Goal: Information Seeking & Learning: Check status

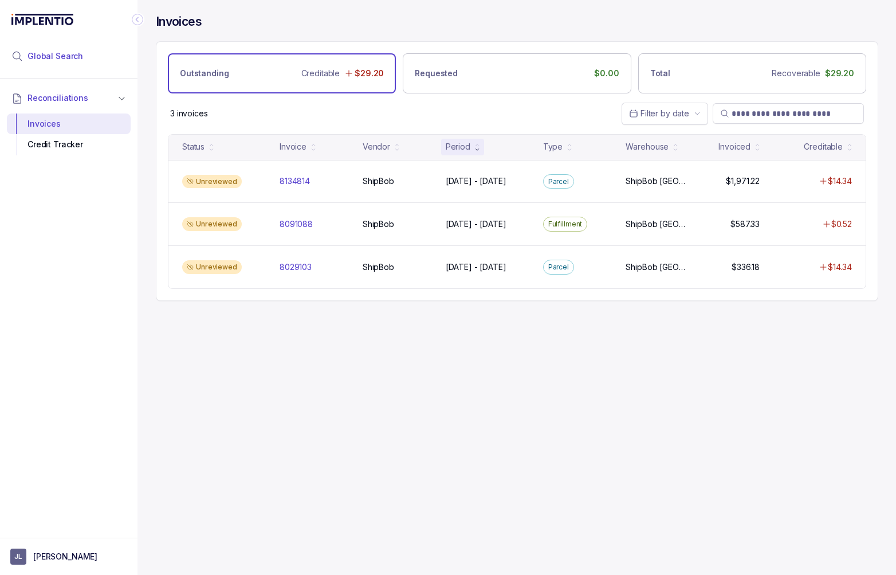
click at [56, 57] on span "Global Search" at bounding box center [56, 55] width 56 height 11
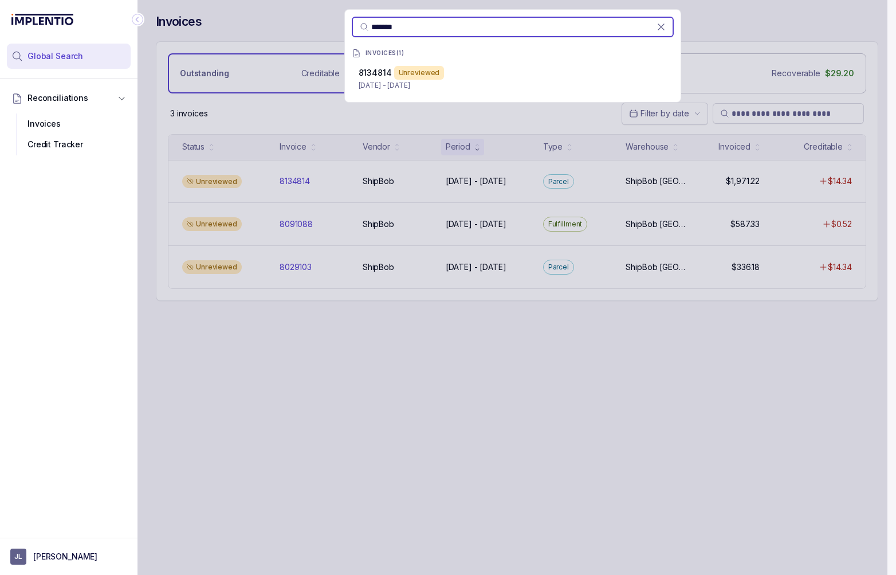
type input "*******"
click at [390, 77] on p "8134814" at bounding box center [375, 72] width 33 height 11
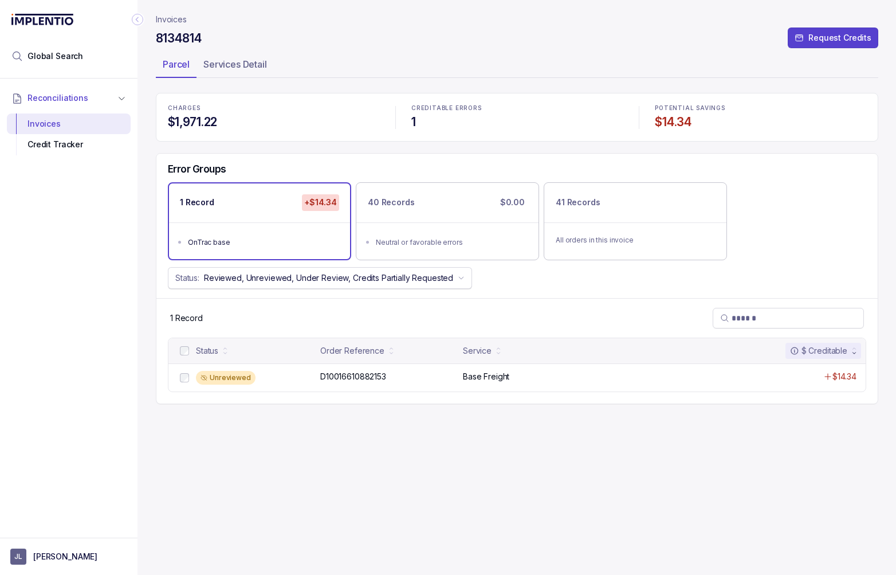
click at [397, 281] on p "Reviewed, Unreviewed, Under Review, Credits Partially Requested" at bounding box center [328, 277] width 249 height 11
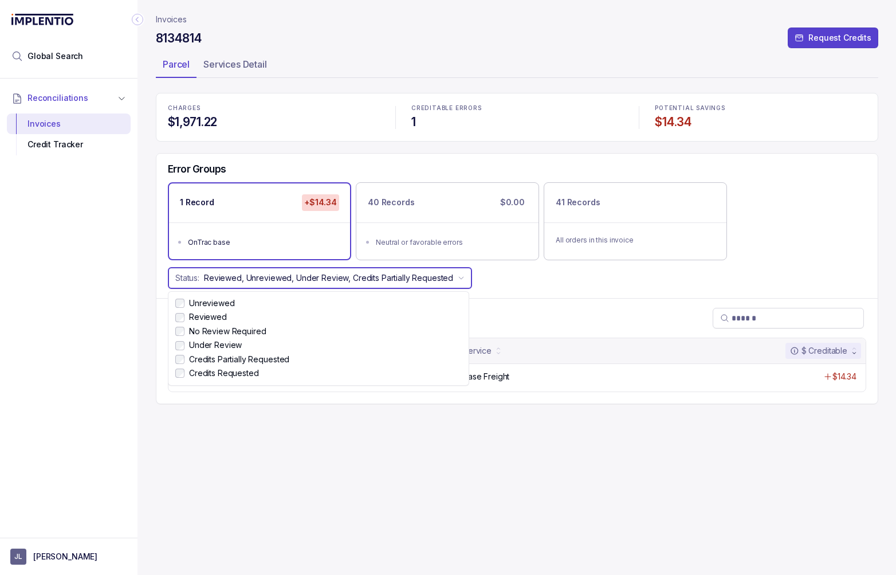
click at [505, 284] on div "Status: Reviewed, Unreviewed, Under Review, Credits Partially Requested" at bounding box center [516, 278] width 721 height 22
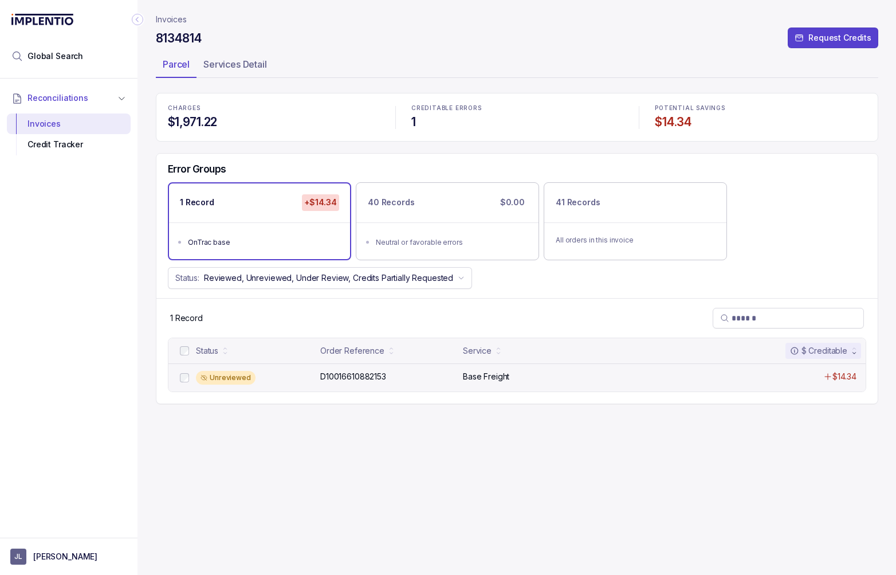
drag, startPoint x: 277, startPoint y: 379, endPoint x: 243, endPoint y: 379, distance: 34.4
click at [268, 379] on div "Unreviewed" at bounding box center [254, 378] width 117 height 14
click at [243, 379] on div "Unreviewed" at bounding box center [226, 378] width 60 height 14
click at [369, 375] on p "D10016610882153" at bounding box center [353, 376] width 72 height 13
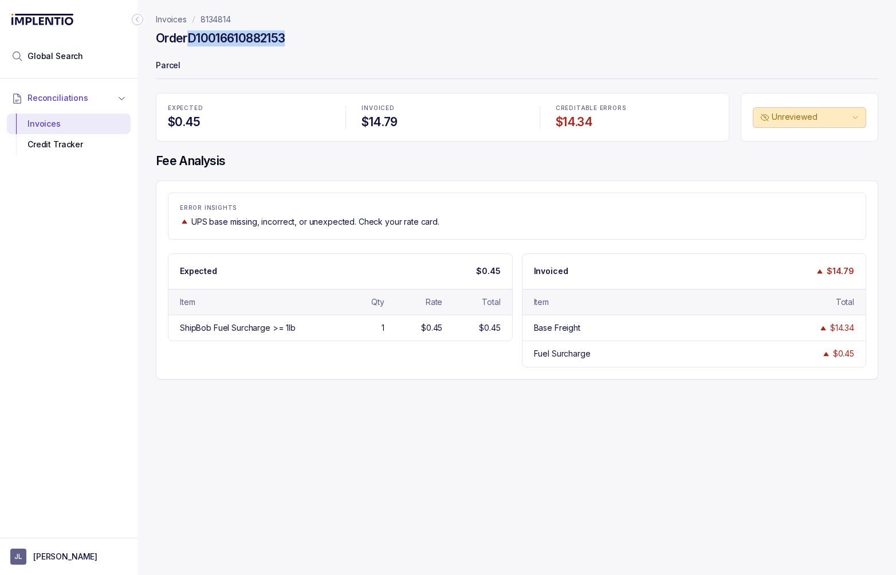
drag, startPoint x: 190, startPoint y: 38, endPoint x: 290, endPoint y: 36, distance: 100.3
click at [290, 36] on div "Order D10016610882153" at bounding box center [517, 40] width 722 height 21
copy h4 "D10016610882153"
drag, startPoint x: 704, startPoint y: 217, endPoint x: 728, endPoint y: 213, distance: 24.5
click at [705, 217] on div "UPS base missing, incorrect, or unexpected. Check your rate card." at bounding box center [517, 221] width 674 height 11
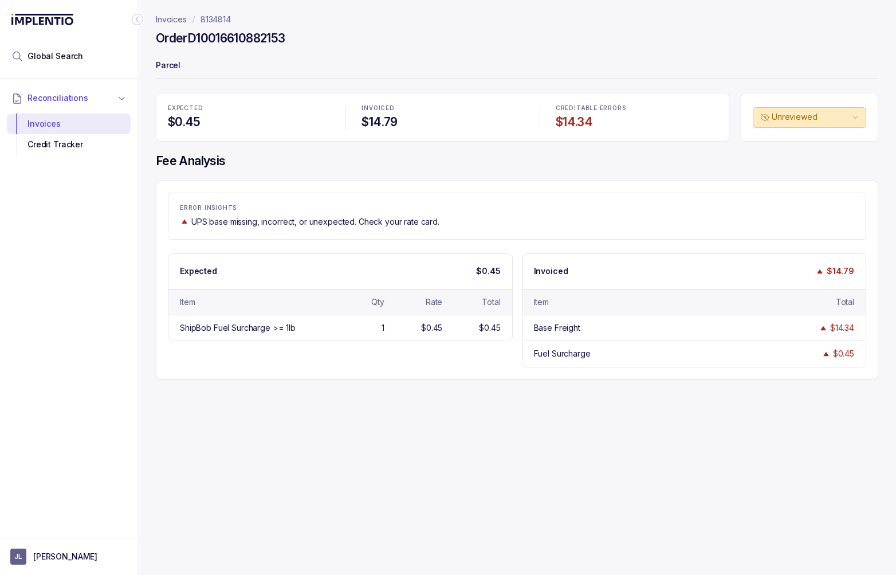
click at [753, 163] on h4 "Fee Analysis" at bounding box center [517, 161] width 722 height 16
click at [56, 124] on div "Invoices" at bounding box center [68, 123] width 105 height 21
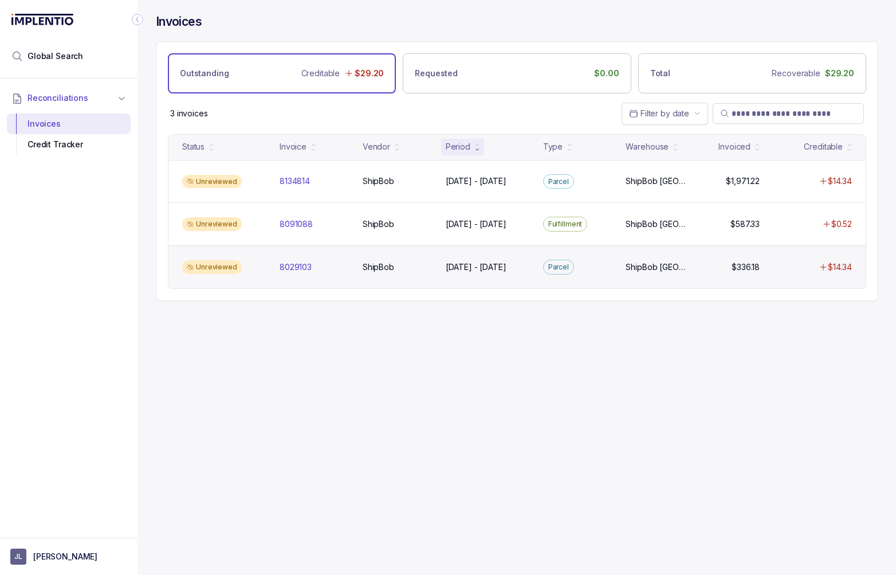
click at [263, 266] on div "Unreviewed" at bounding box center [224, 267] width 93 height 14
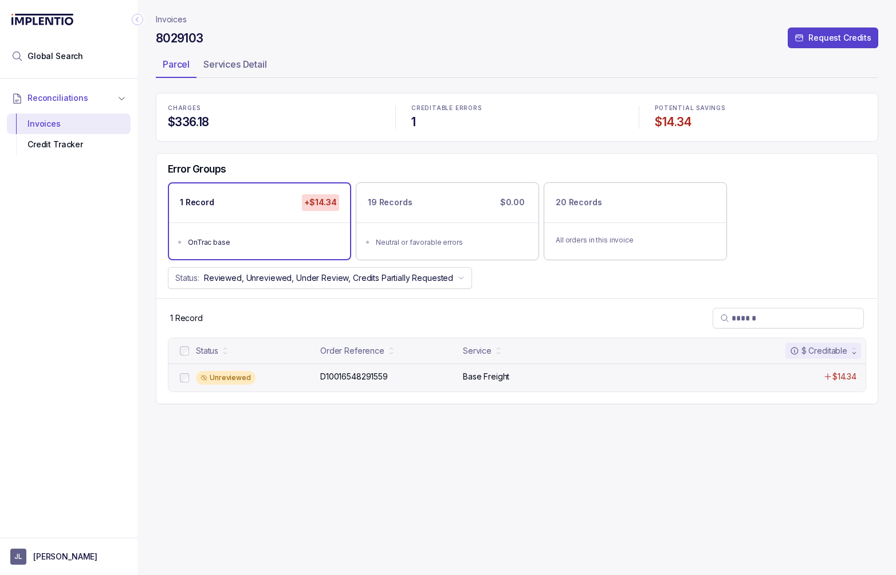
click at [274, 376] on div "Unreviewed" at bounding box center [254, 378] width 117 height 14
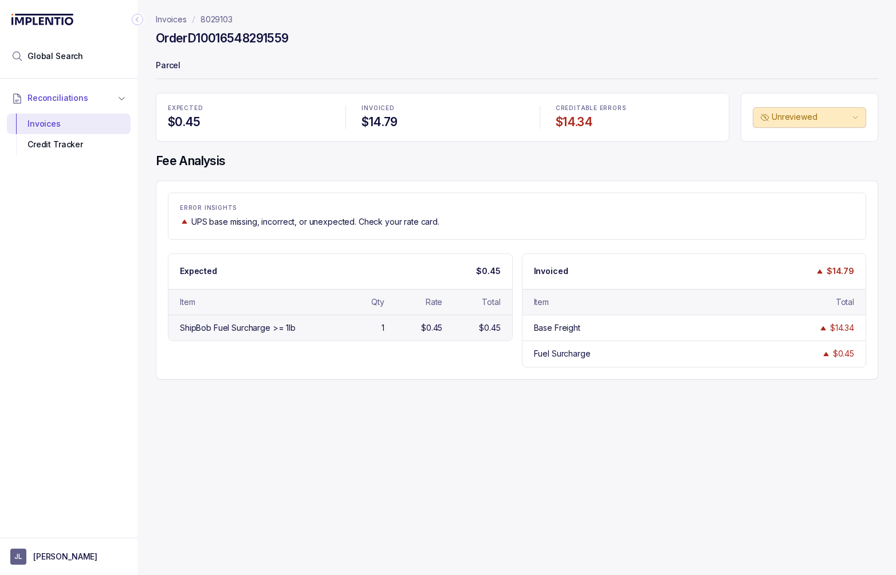
drag, startPoint x: 321, startPoint y: 319, endPoint x: 296, endPoint y: 322, distance: 25.9
click at [321, 319] on div "ShipBob Fuel Surcharge >= 1lb 1 $0.45 $0.45" at bounding box center [340, 328] width 344 height 26
click at [251, 296] on div "Item" at bounding box center [253, 301] width 147 height 11
drag, startPoint x: 603, startPoint y: 323, endPoint x: 595, endPoint y: 346, distance: 24.6
click at [603, 323] on div "Base Freight" at bounding box center [607, 327] width 147 height 11
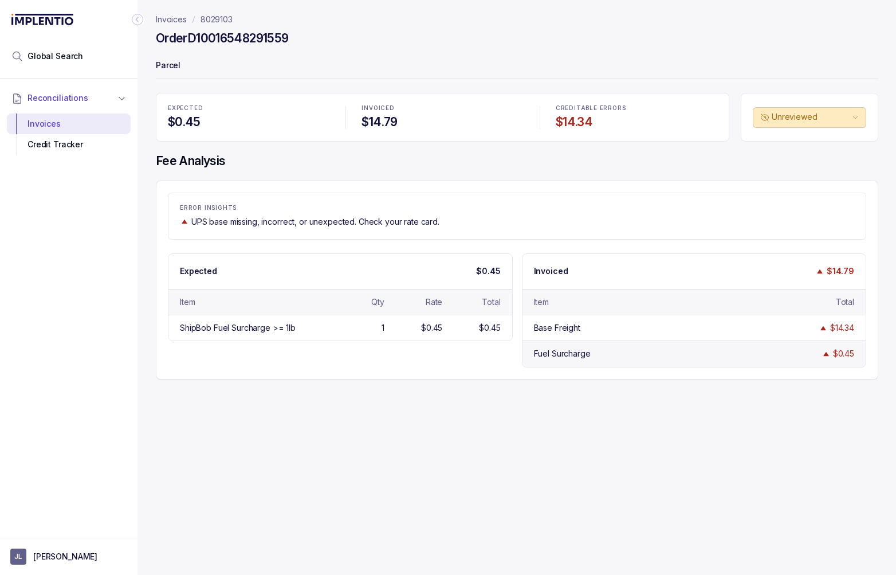
click at [595, 346] on div "Fuel Surcharge $0.45" at bounding box center [695, 353] width 344 height 26
click at [185, 118] on h4 "$0.45" at bounding box center [249, 122] width 162 height 16
drag, startPoint x: 407, startPoint y: 123, endPoint x: 571, endPoint y: 122, distance: 163.9
click at [407, 123] on h4 "$14.79" at bounding box center [443, 122] width 162 height 16
drag, startPoint x: 600, startPoint y: 124, endPoint x: 737, endPoint y: 127, distance: 137.0
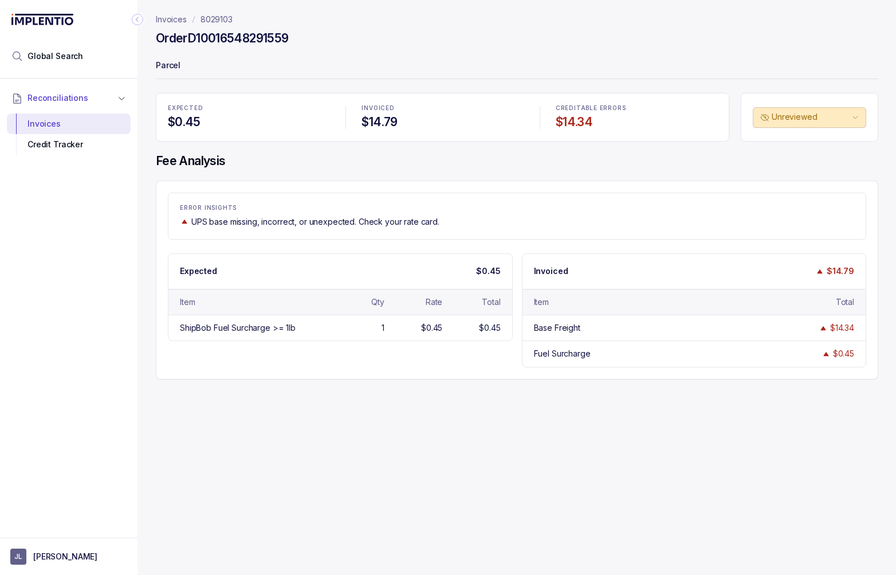
click at [600, 124] on h4 "$14.34" at bounding box center [637, 122] width 162 height 16
click at [332, 219] on p "UPS base missing, incorrect, or unexpected. Check your rate card." at bounding box center [315, 221] width 248 height 11
click at [221, 40] on h4 "Order D10016548291559" at bounding box center [222, 38] width 132 height 16
drag, startPoint x: 232, startPoint y: 327, endPoint x: 266, endPoint y: 309, distance: 38.5
click at [232, 327] on div "ShipBob Fuel Surcharge >= 1lb" at bounding box center [238, 327] width 116 height 11
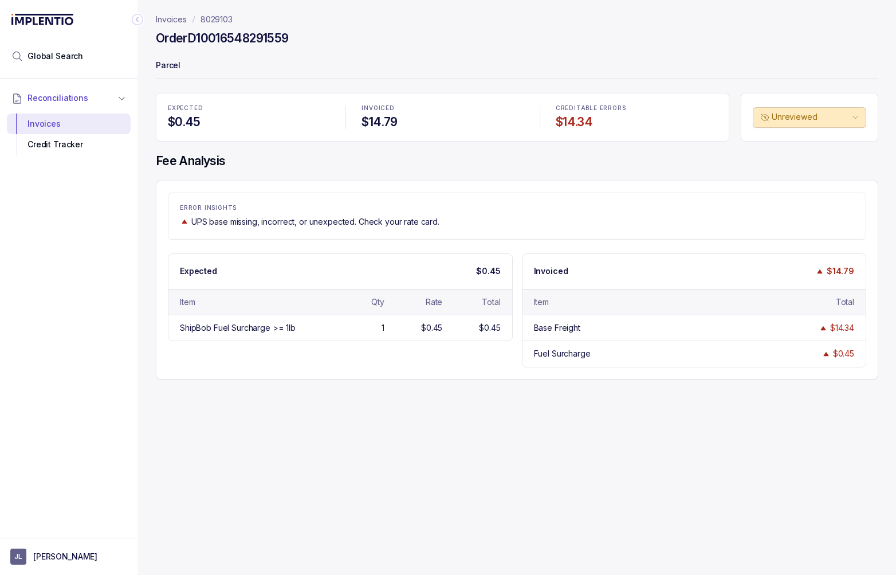
click at [287, 225] on p "UPS base missing, incorrect, or unexpected. Check your rate card." at bounding box center [315, 221] width 248 height 11
drag, startPoint x: 380, startPoint y: 123, endPoint x: 222, endPoint y: 119, distance: 158.2
click at [377, 123] on h4 "$14.79" at bounding box center [443, 122] width 162 height 16
click at [213, 120] on h4 "$0.45" at bounding box center [249, 122] width 162 height 16
click at [596, 118] on h4 "$14.34" at bounding box center [637, 122] width 162 height 16
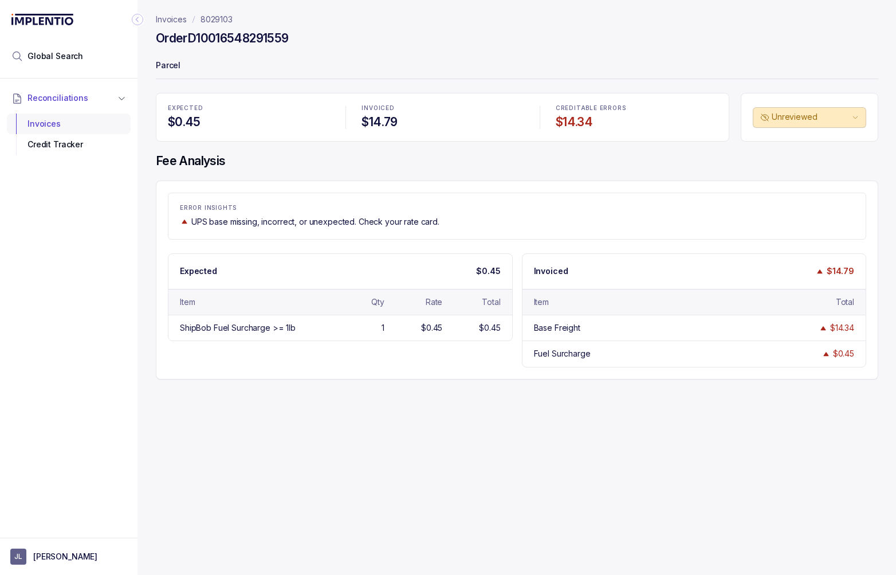
click at [59, 122] on div "Invoices" at bounding box center [68, 123] width 105 height 21
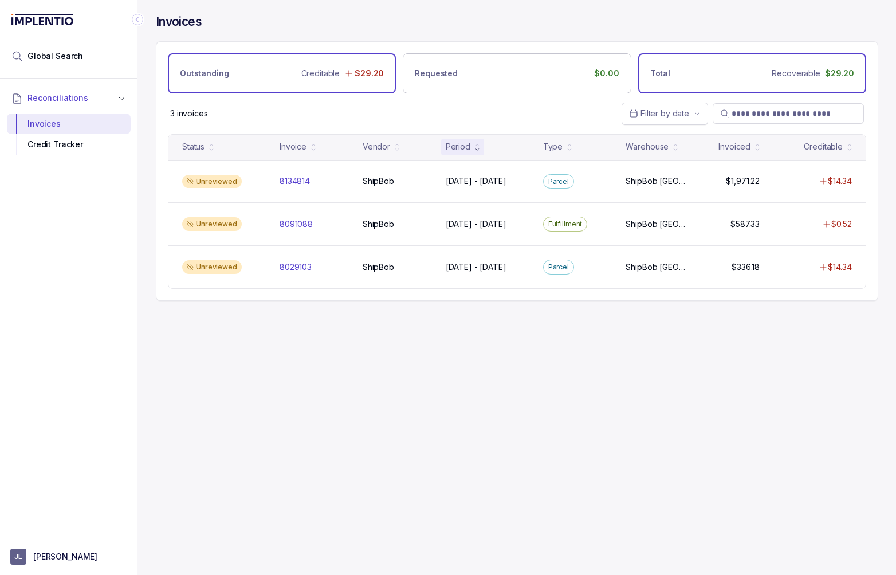
click at [717, 74] on div "Total Recoverable $29.20" at bounding box center [752, 73] width 228 height 40
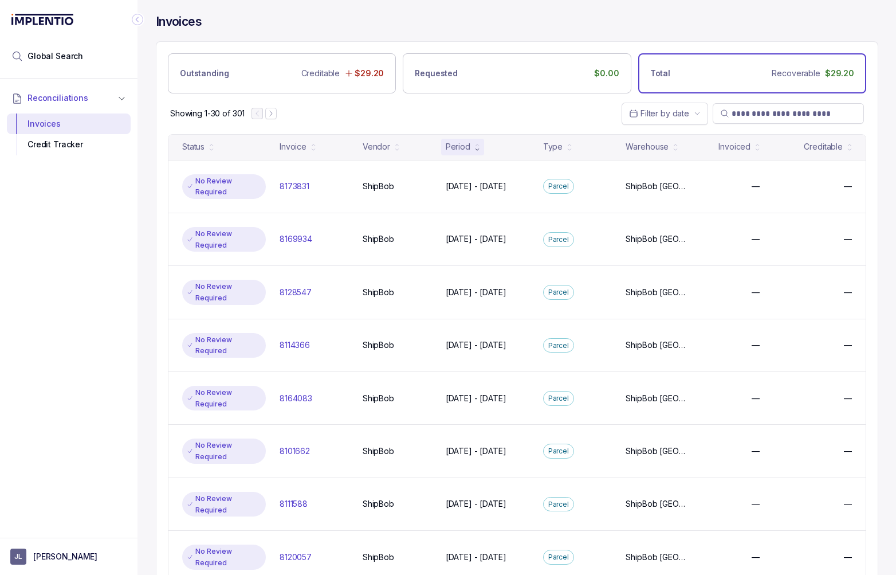
click at [689, 26] on div "Invoices" at bounding box center [517, 28] width 722 height 28
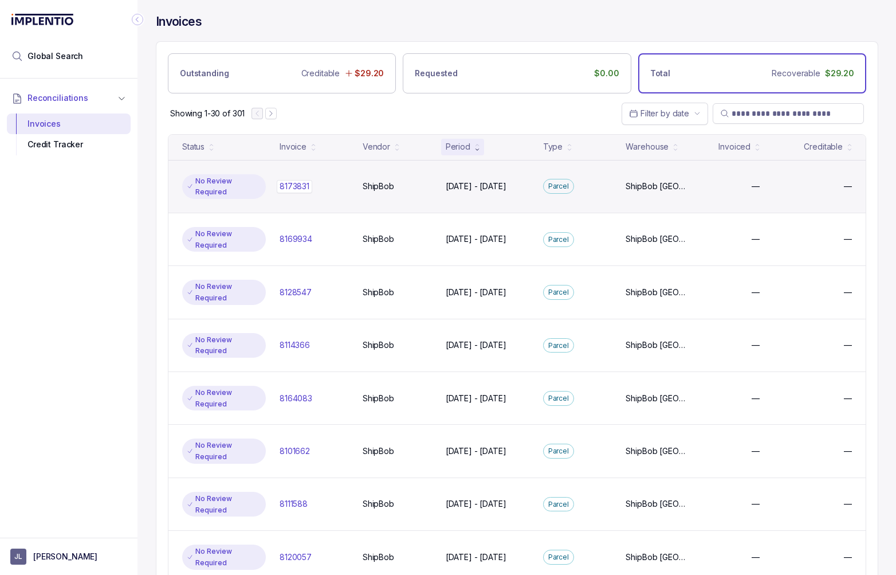
click at [333, 186] on div "8173831 8173831" at bounding box center [314, 185] width 69 height 11
click at [333, 180] on div "8173831 8173831" at bounding box center [314, 185] width 69 height 11
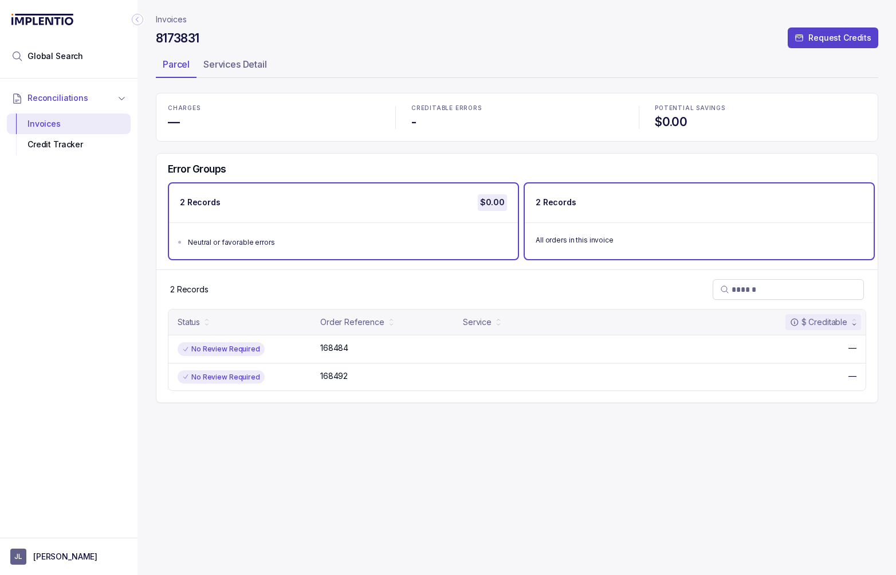
click at [591, 199] on div "2 Records" at bounding box center [699, 202] width 349 height 38
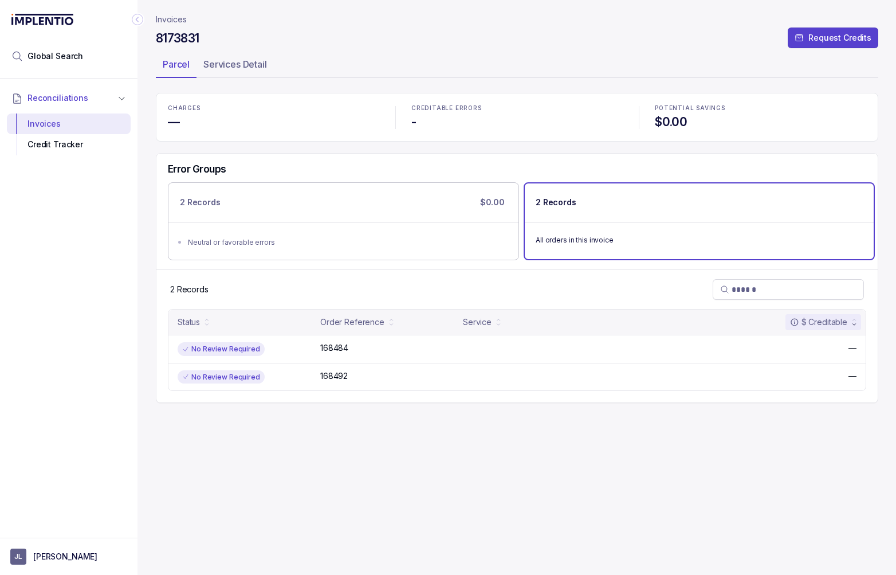
click at [186, 39] on h4 "8173831" at bounding box center [178, 38] width 44 height 16
copy h4 "8173831"
